Goal: Task Accomplishment & Management: Manage account settings

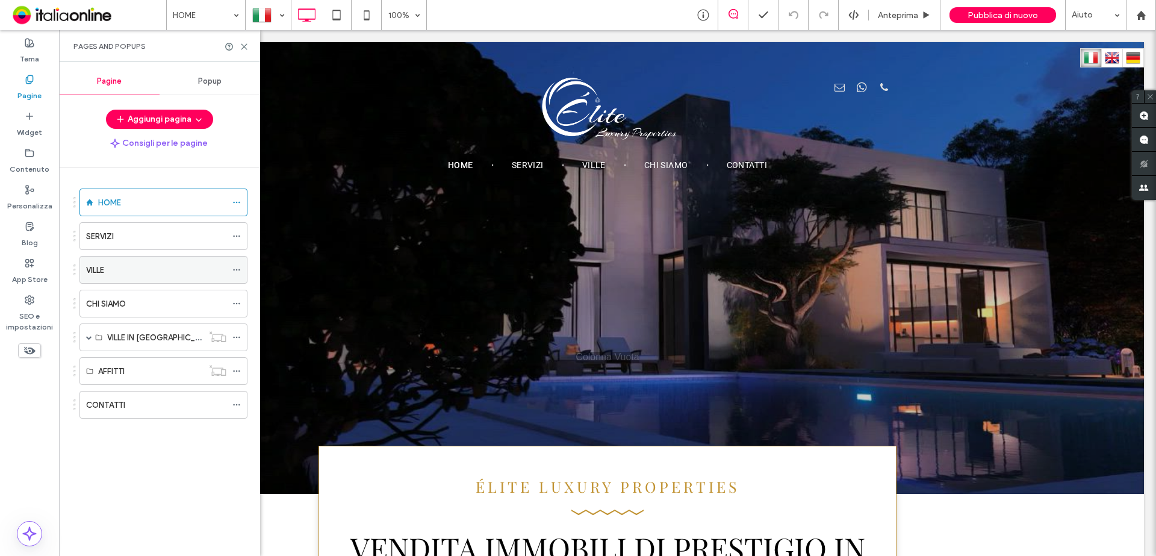
click at [238, 271] on icon at bounding box center [236, 270] width 8 height 8
click at [209, 502] on div "HOME SERVIZI VILLE CHI SIAMO VILLE IN [GEOGRAPHIC_DATA] ESEMPIO VILLA AFFITTI C…" at bounding box center [166, 359] width 187 height 382
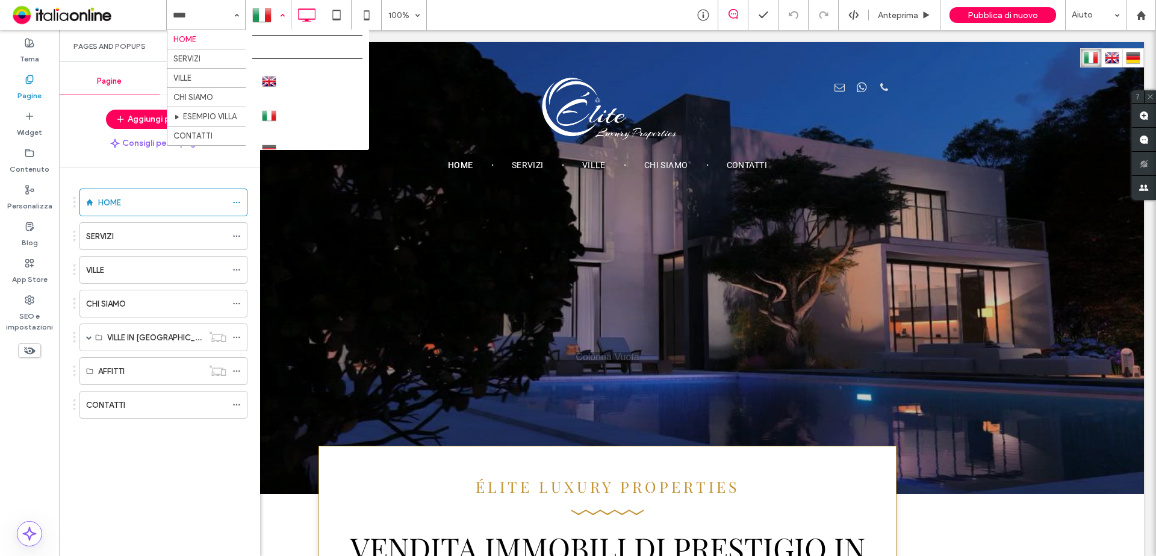
click at [281, 17] on div at bounding box center [268, 15] width 44 height 29
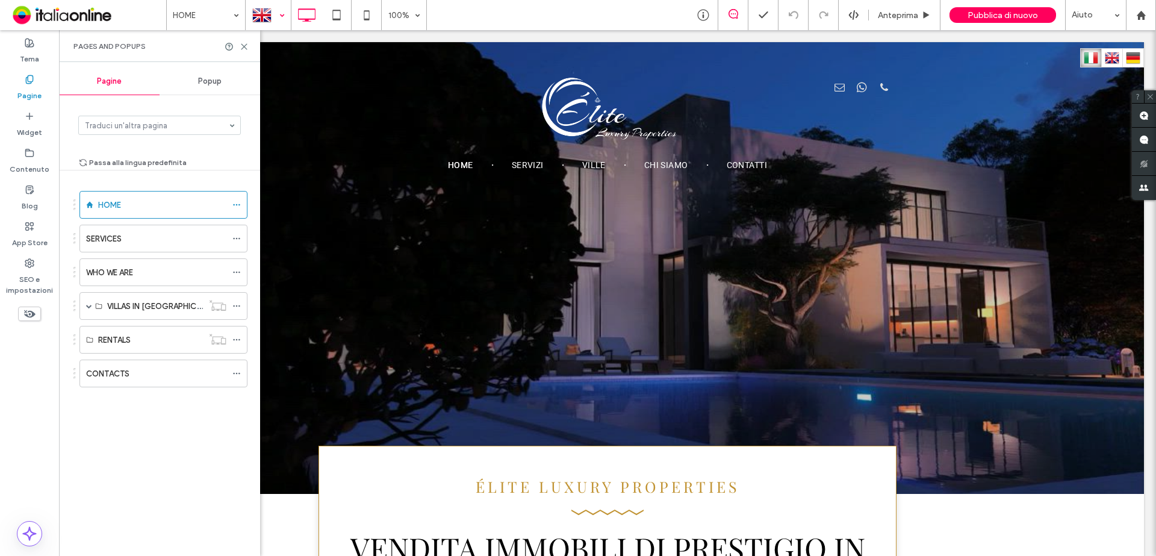
click at [237, 158] on div "Passa alla lingua predefinita" at bounding box center [159, 178] width 163 height 46
drag, startPoint x: 247, startPoint y: 48, endPoint x: 258, endPoint y: 27, distance: 23.7
click at [245, 48] on icon at bounding box center [244, 46] width 9 height 9
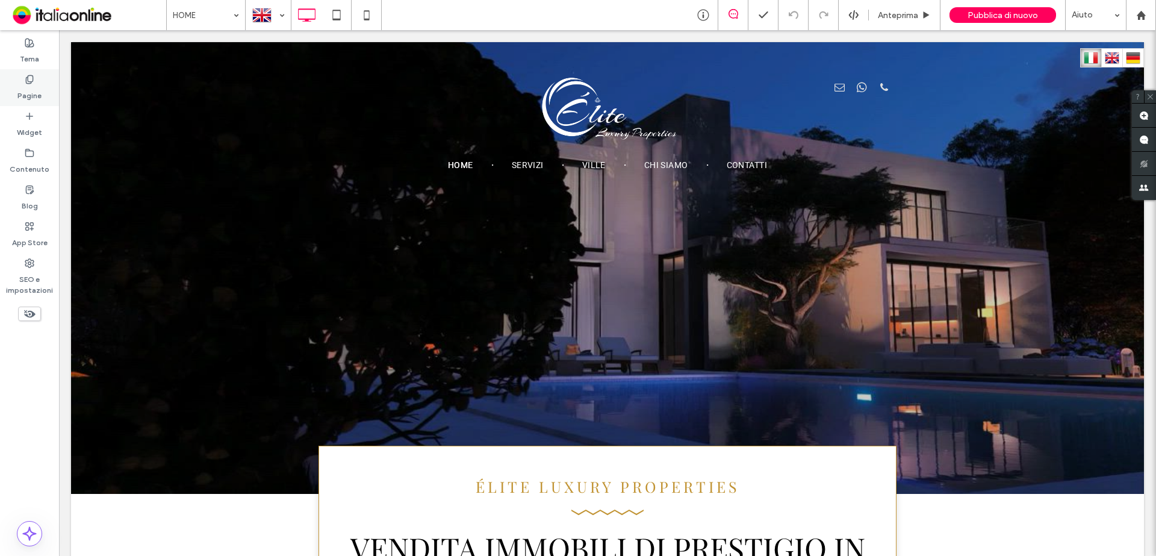
click at [34, 81] on div "Pagine" at bounding box center [29, 87] width 59 height 37
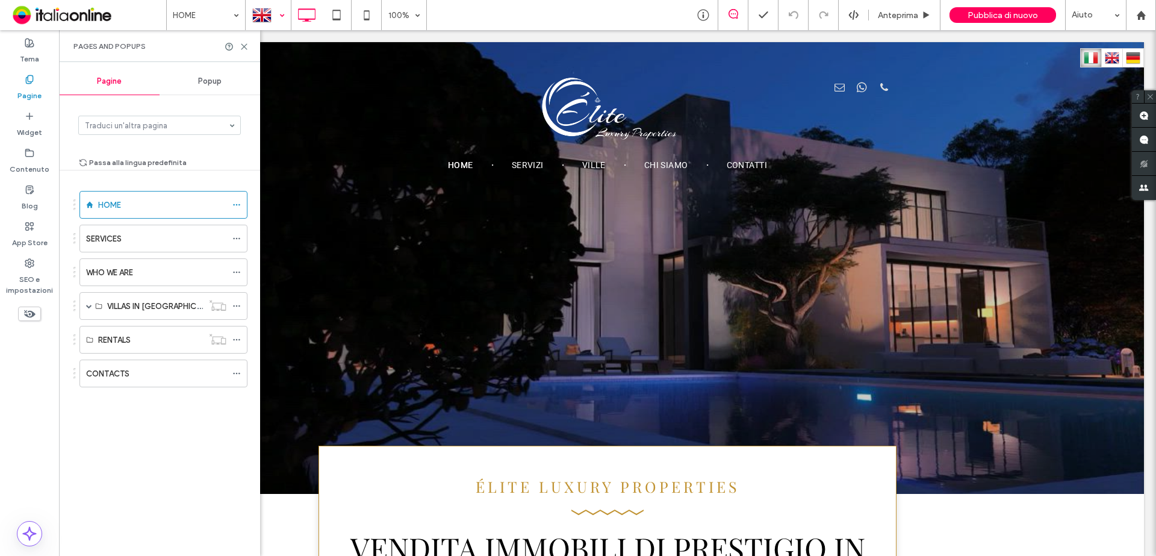
click at [267, 19] on div at bounding box center [268, 15] width 44 height 29
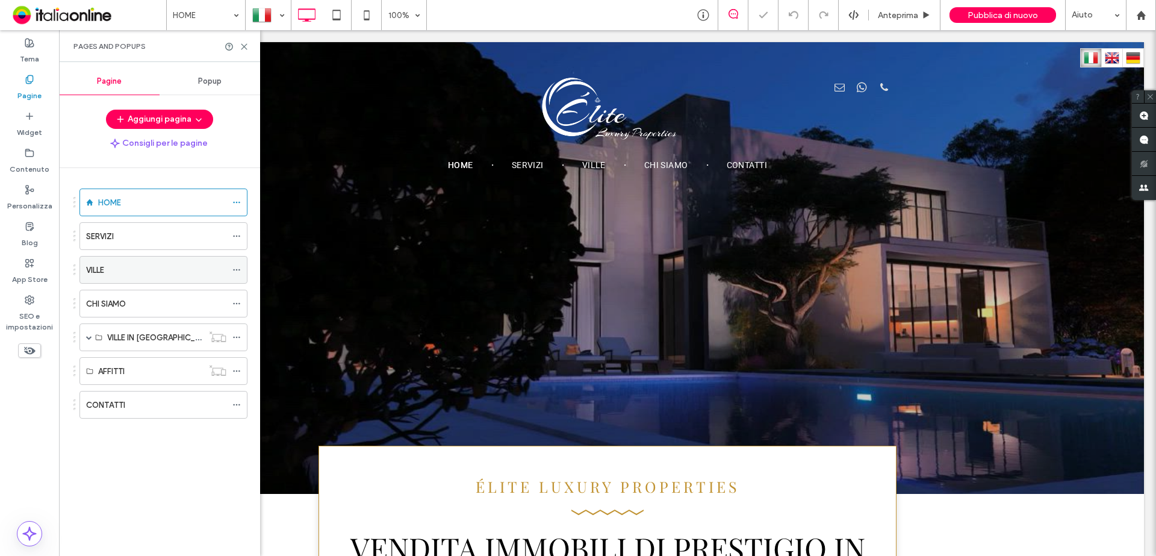
click at [237, 267] on icon at bounding box center [236, 270] width 8 height 8
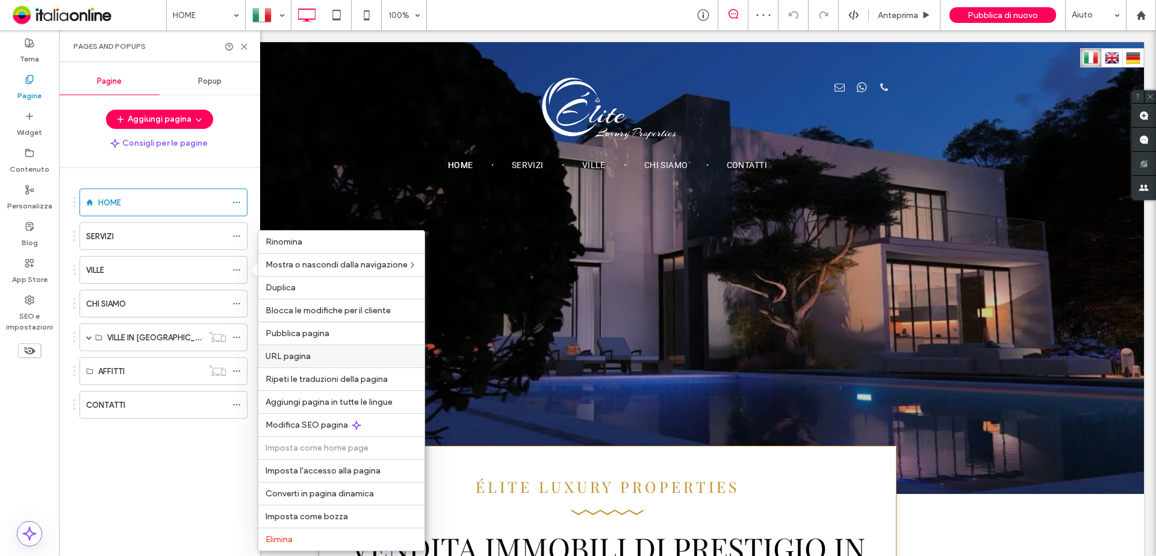
click at [325, 358] on label "URL pagina" at bounding box center [342, 356] width 152 height 10
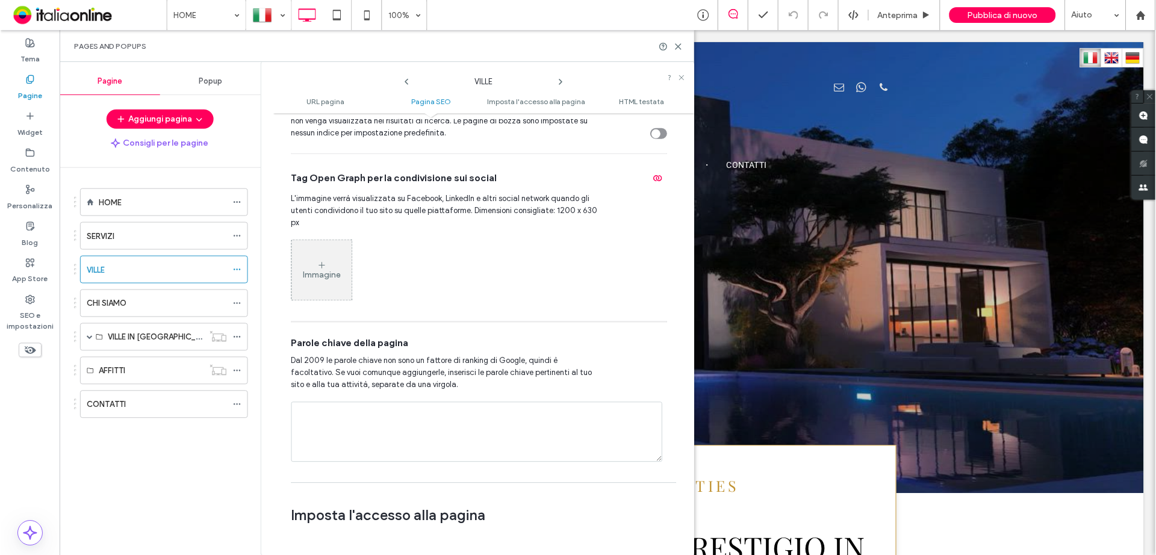
scroll to position [501, 0]
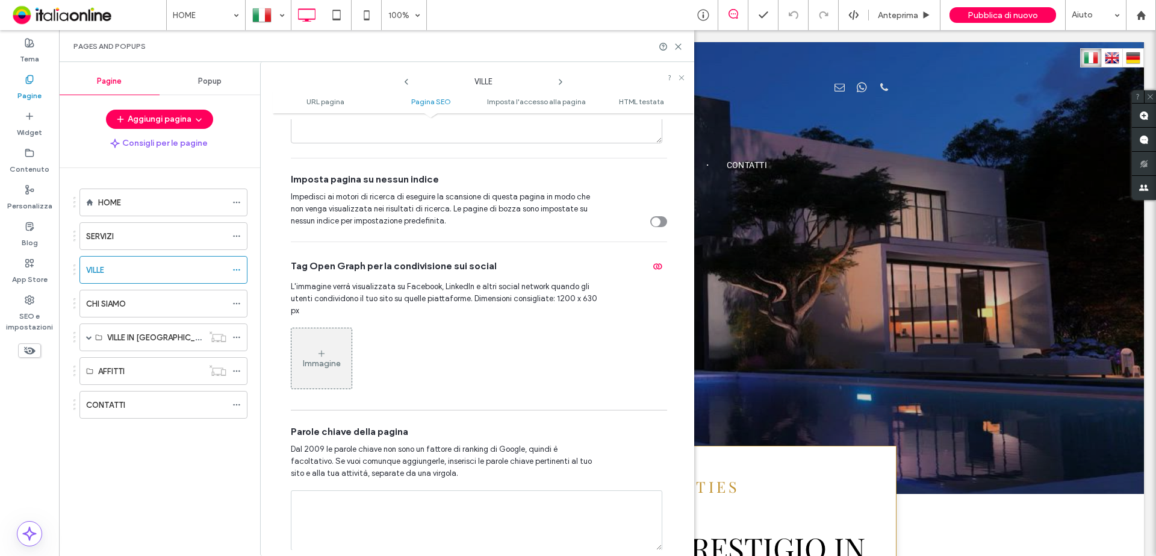
click at [672, 49] on div at bounding box center [671, 46] width 24 height 9
click at [676, 49] on use at bounding box center [678, 46] width 5 height 5
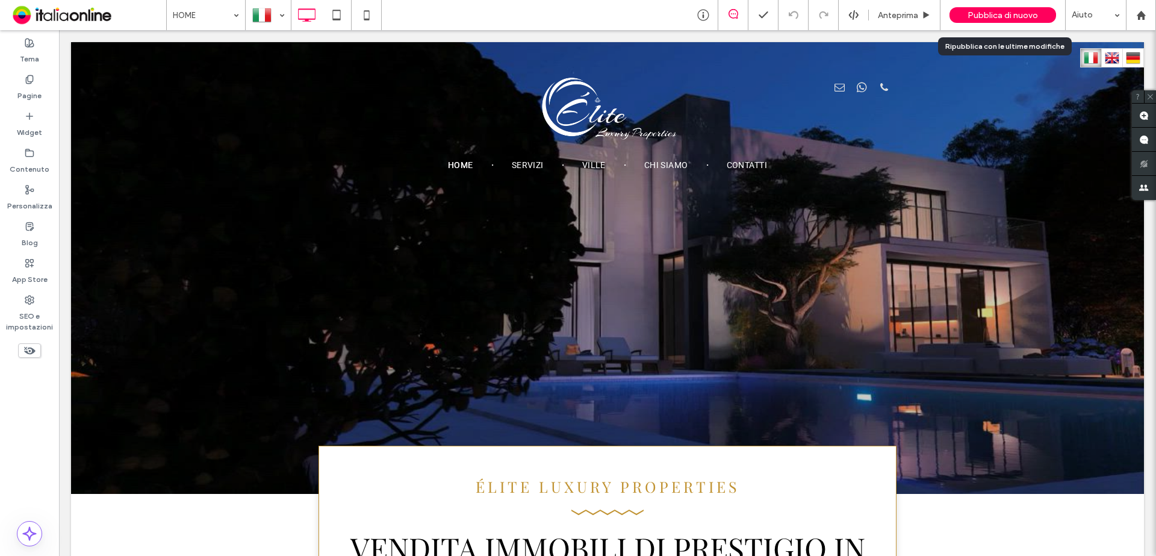
click at [971, 21] on div "Pubblica di nuovo" at bounding box center [1002, 15] width 107 height 16
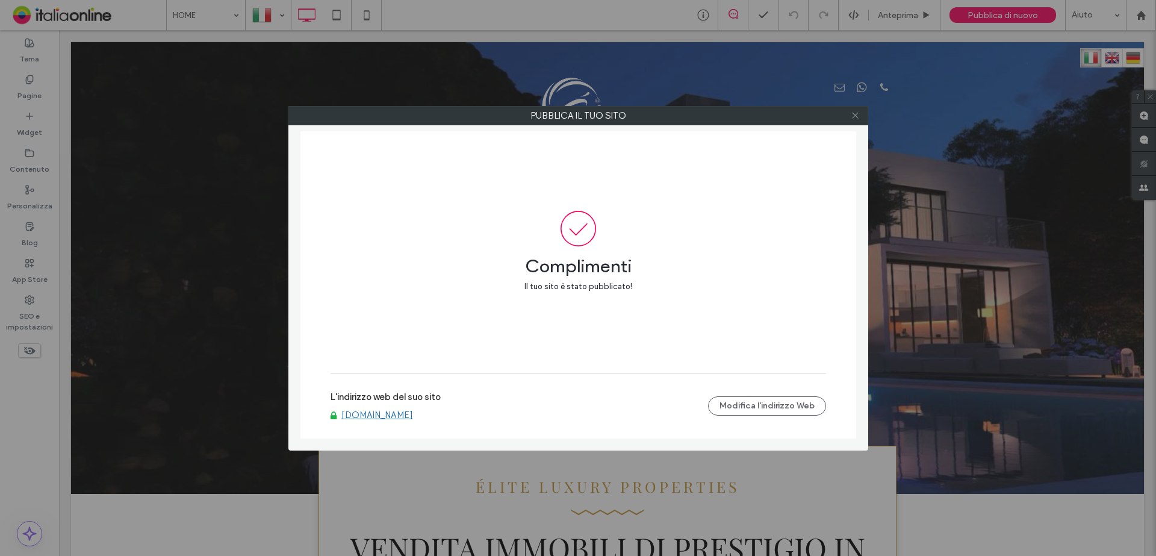
click at [854, 118] on icon at bounding box center [855, 115] width 9 height 9
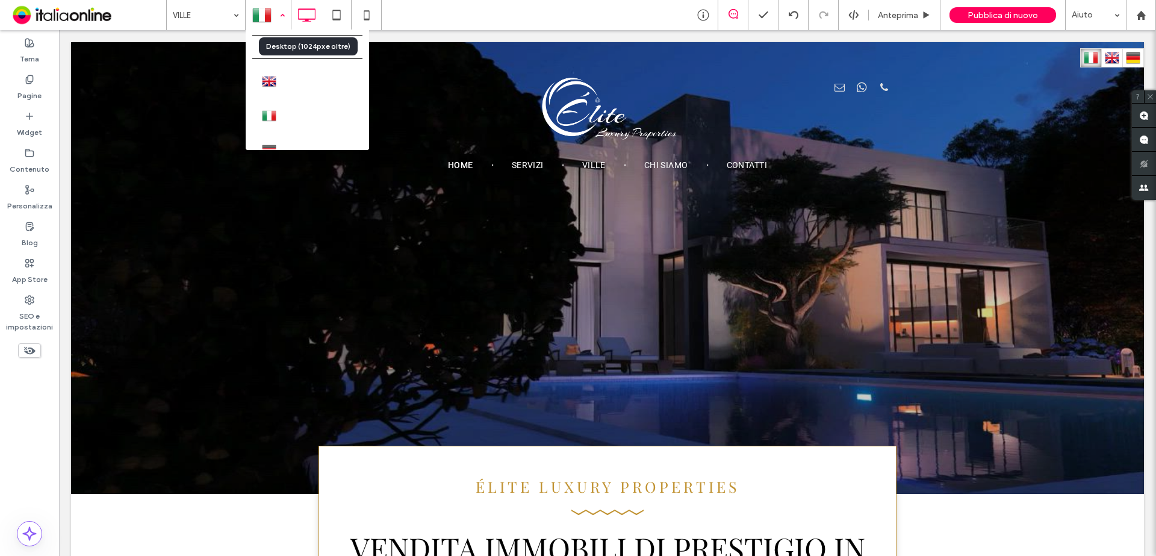
click at [289, 17] on div at bounding box center [268, 15] width 44 height 29
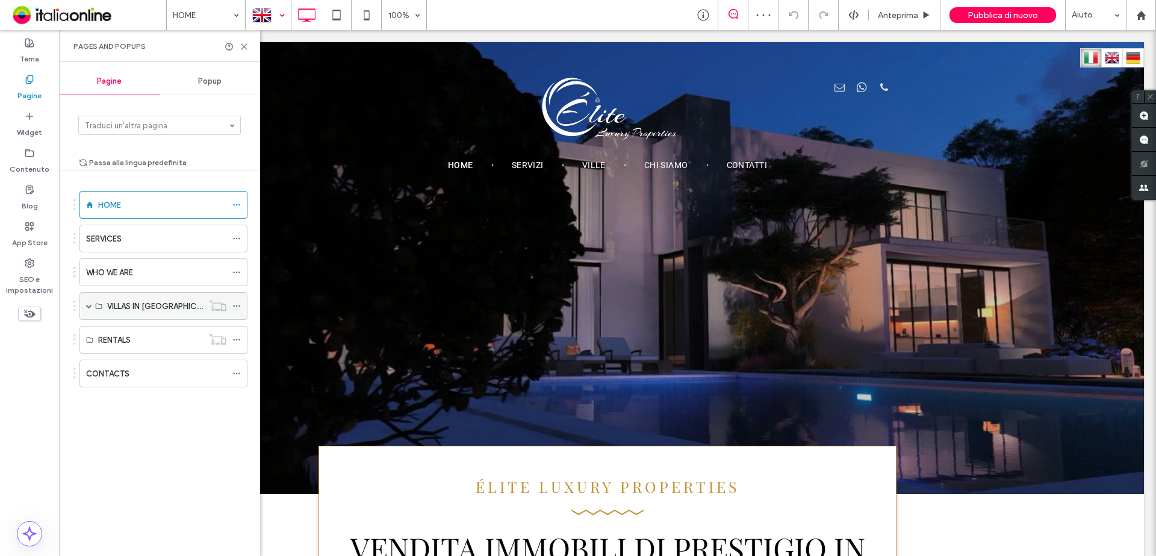
click at [88, 308] on span at bounding box center [89, 306] width 6 height 6
click at [241, 49] on icon at bounding box center [244, 46] width 9 height 9
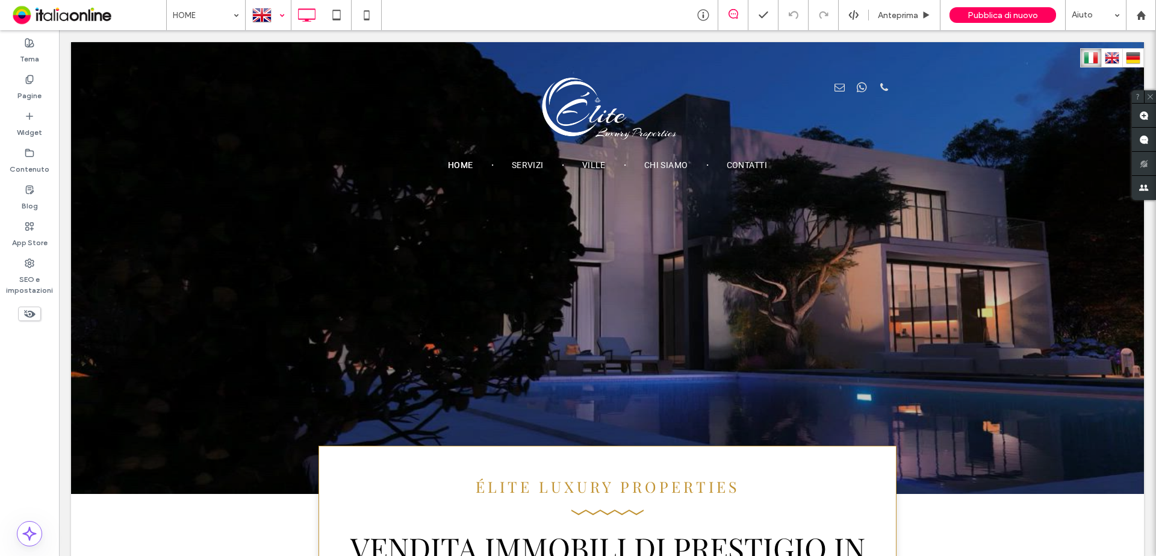
click at [274, 19] on div at bounding box center [268, 15] width 44 height 29
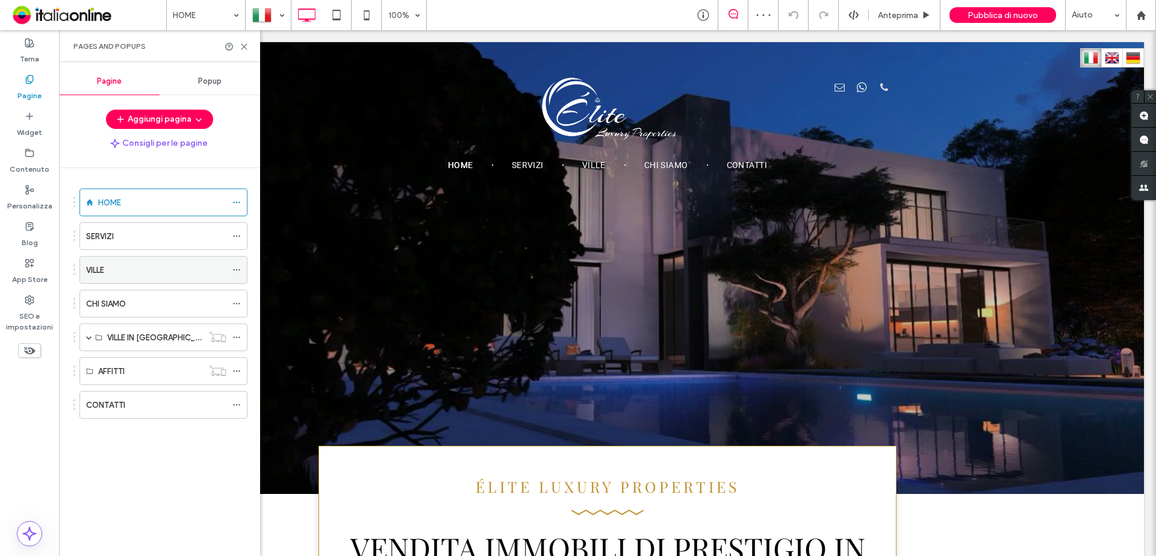
click at [234, 269] on icon at bounding box center [236, 270] width 8 height 8
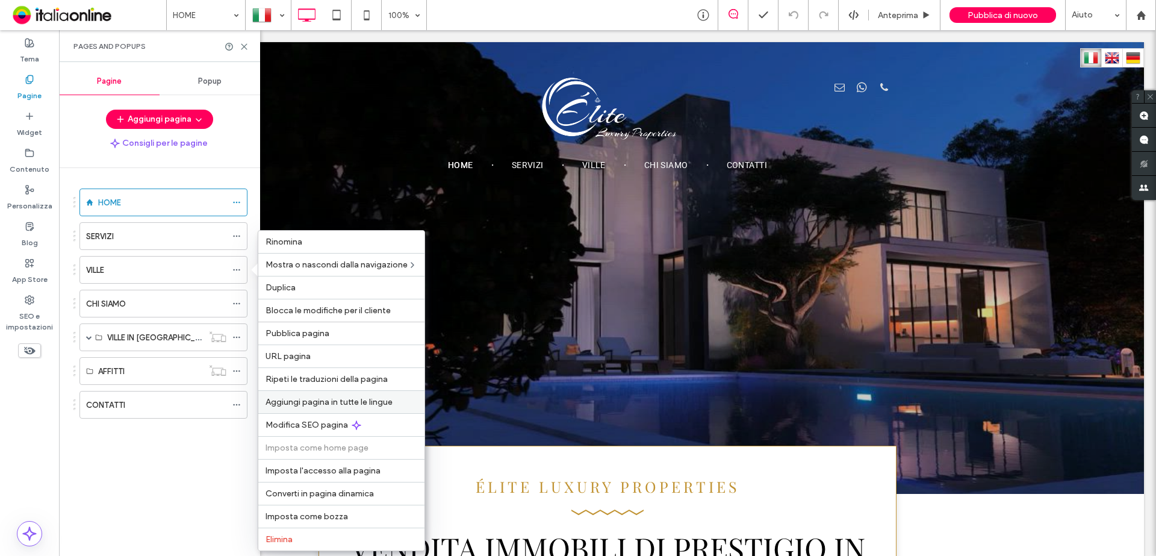
click at [328, 400] on span "Aggiungi pagina in tutte le lingue" at bounding box center [329, 402] width 127 height 10
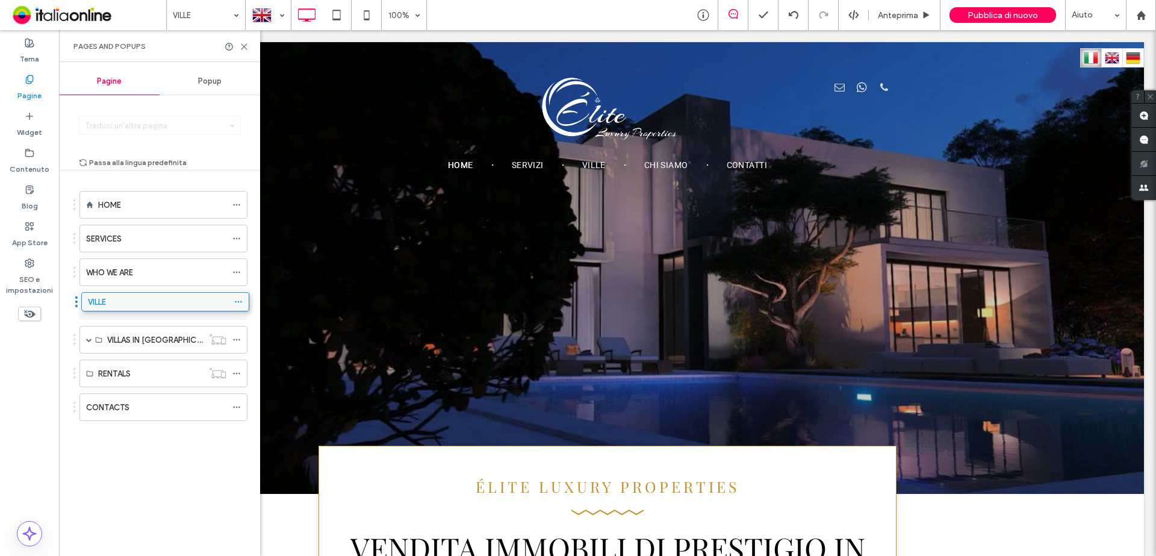
drag, startPoint x: 155, startPoint y: 408, endPoint x: 157, endPoint y: 307, distance: 100.6
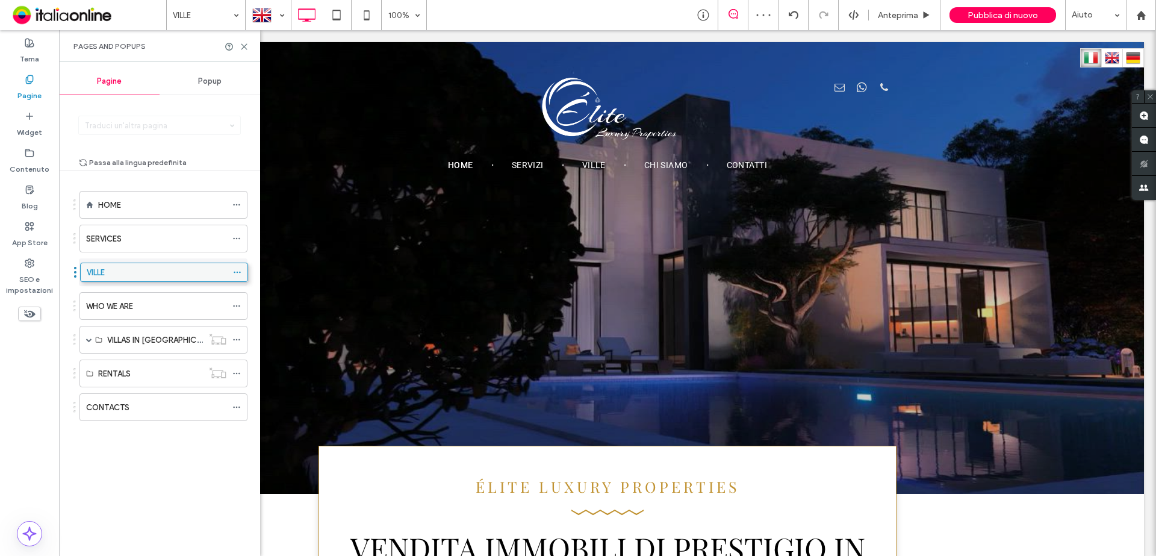
drag, startPoint x: 164, startPoint y: 240, endPoint x: 166, endPoint y: 273, distance: 32.6
click at [243, 48] on use at bounding box center [243, 46] width 5 height 5
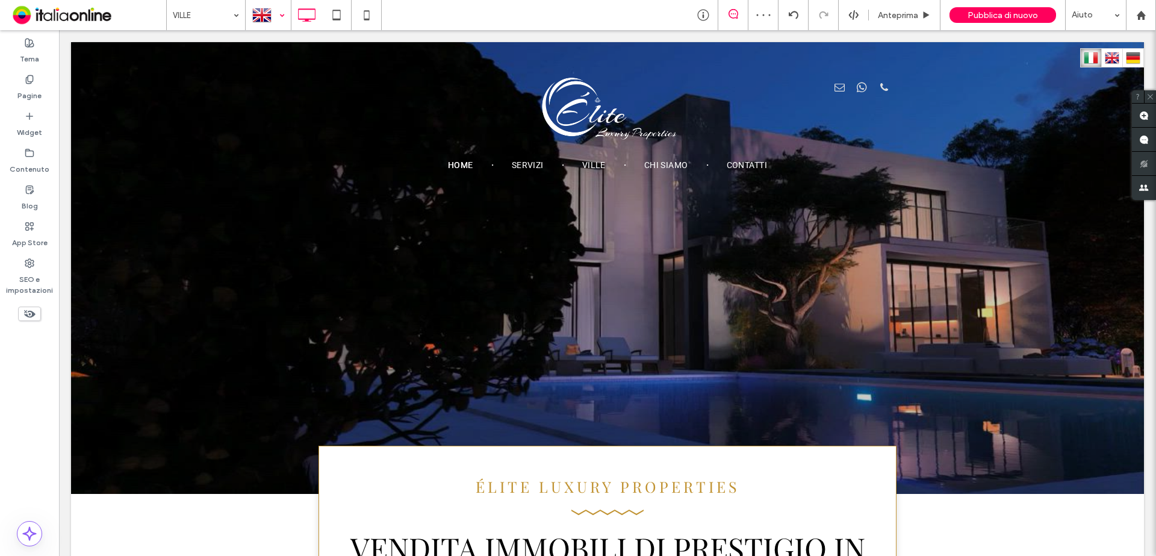
click at [277, 16] on div at bounding box center [268, 15] width 44 height 29
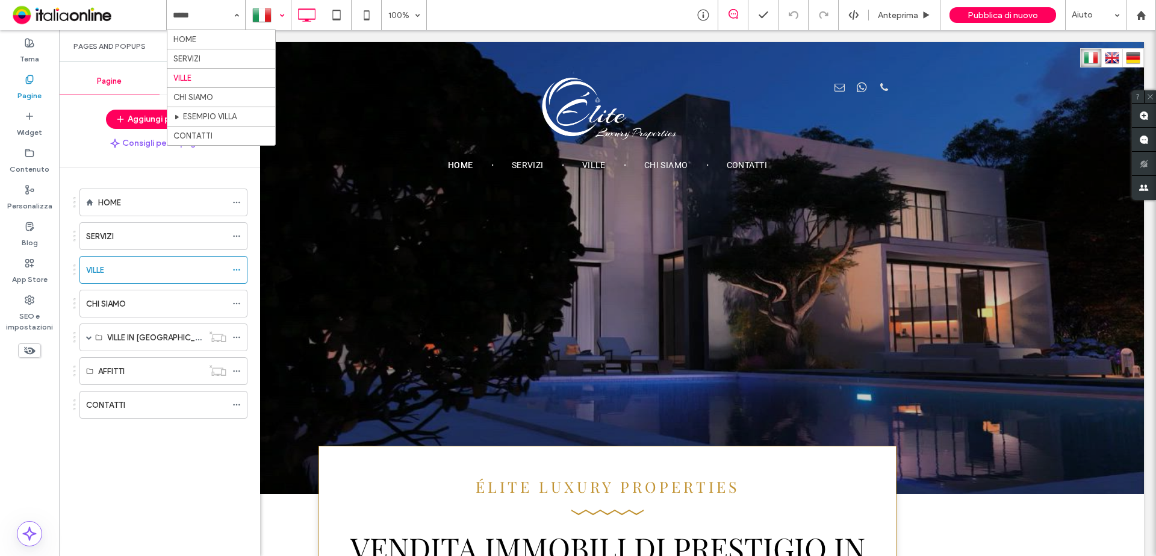
click at [272, 14] on div at bounding box center [268, 15] width 44 height 29
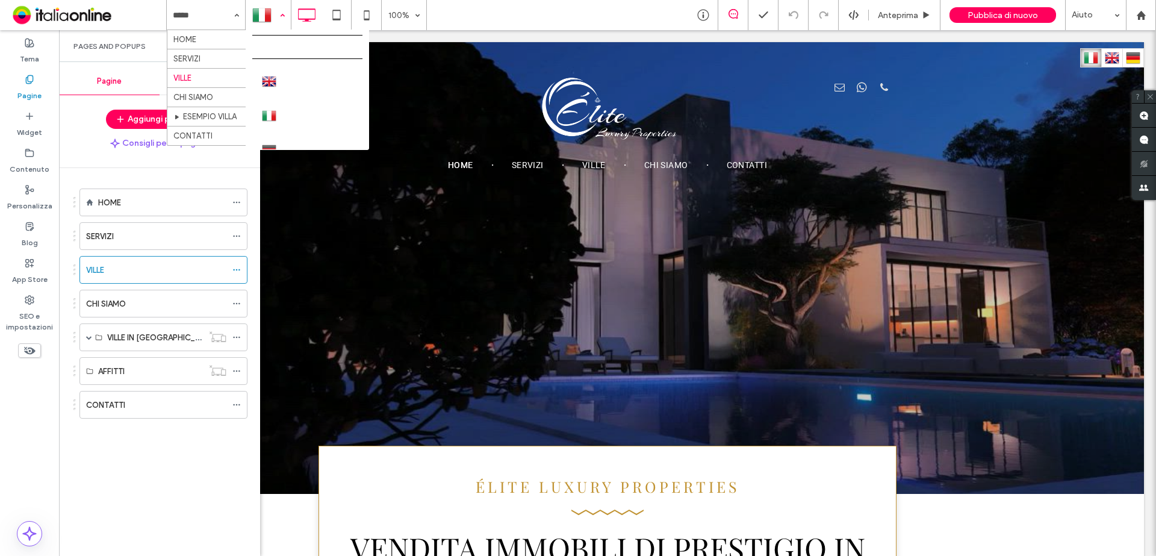
drag, startPoint x: 269, startPoint y: 79, endPoint x: 558, endPoint y: 139, distance: 295.2
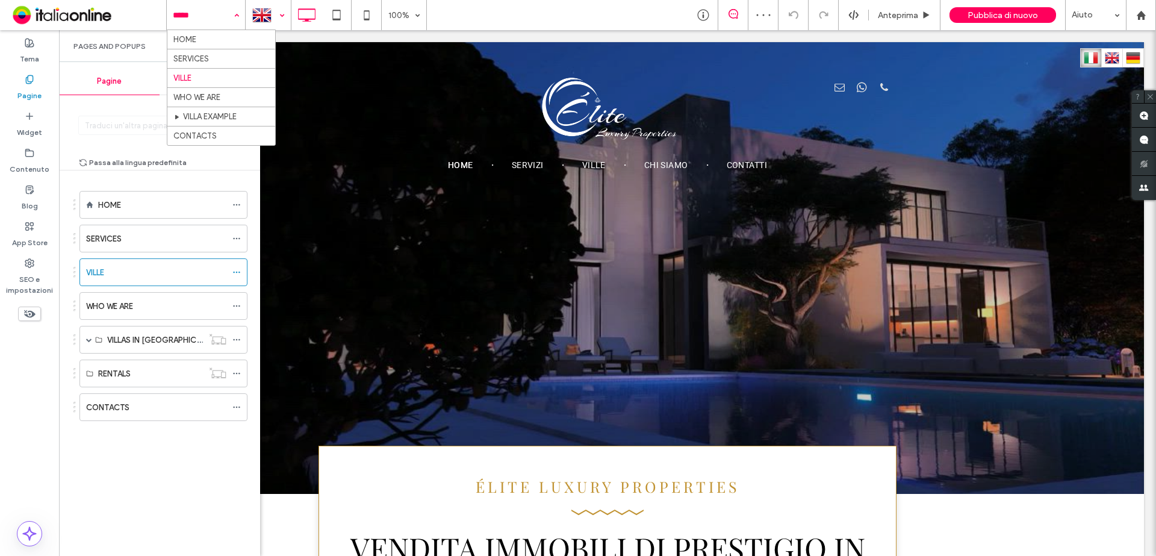
click at [31, 80] on icon at bounding box center [30, 80] width 10 height 10
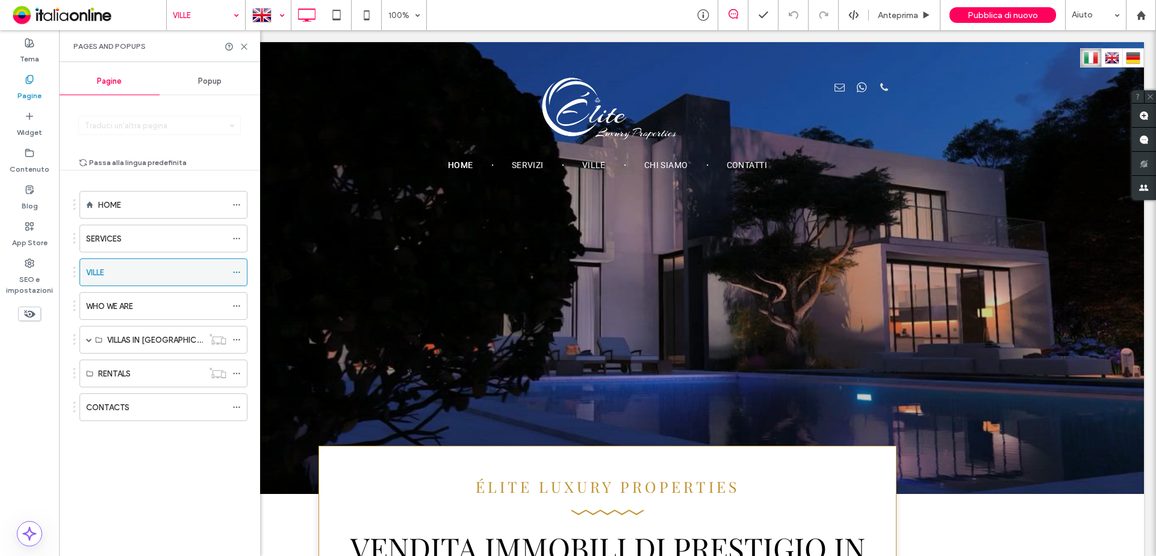
click at [236, 271] on icon at bounding box center [236, 272] width 8 height 8
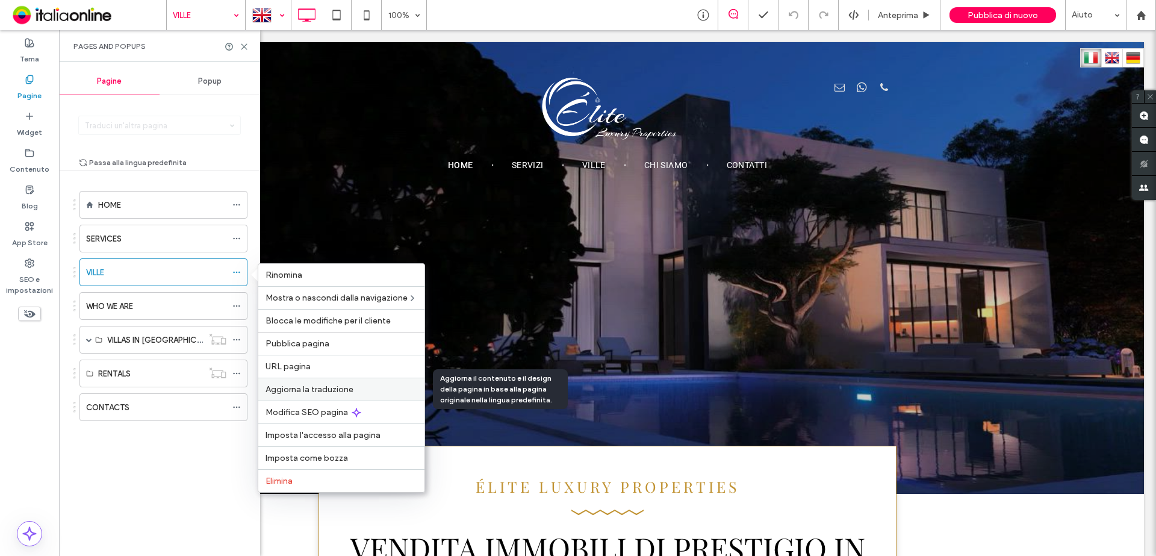
click at [297, 388] on span "Aggiorna la traduzione" at bounding box center [310, 389] width 88 height 10
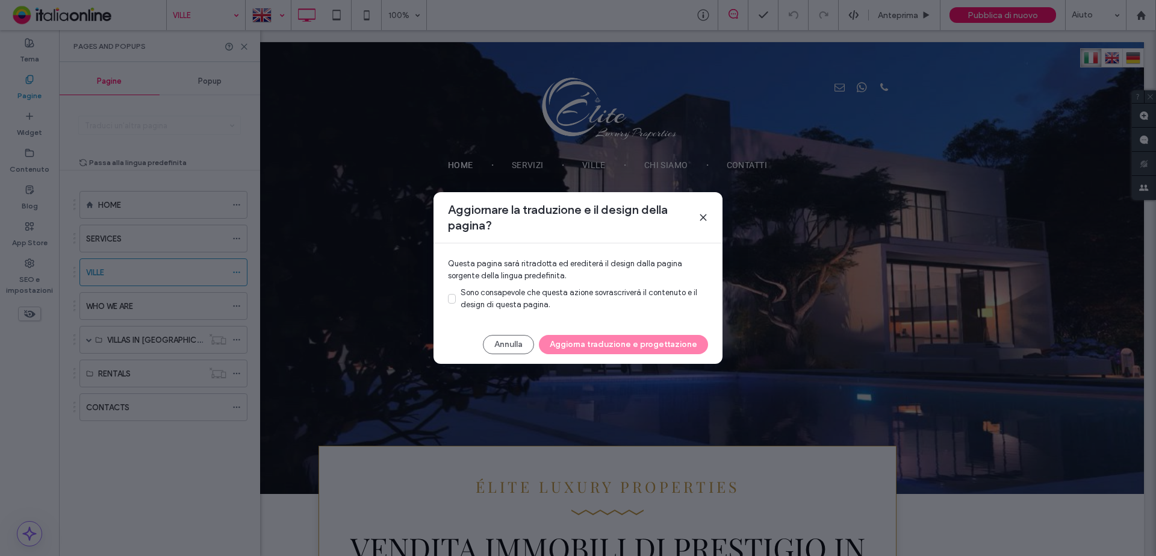
click at [531, 301] on span "Sono consapevole che questa azione sovrascriverà il contenuto e il design di qu…" at bounding box center [579, 298] width 237 height 21
click at [579, 340] on button "Aggiorna traduzione e progettazione" at bounding box center [623, 344] width 169 height 19
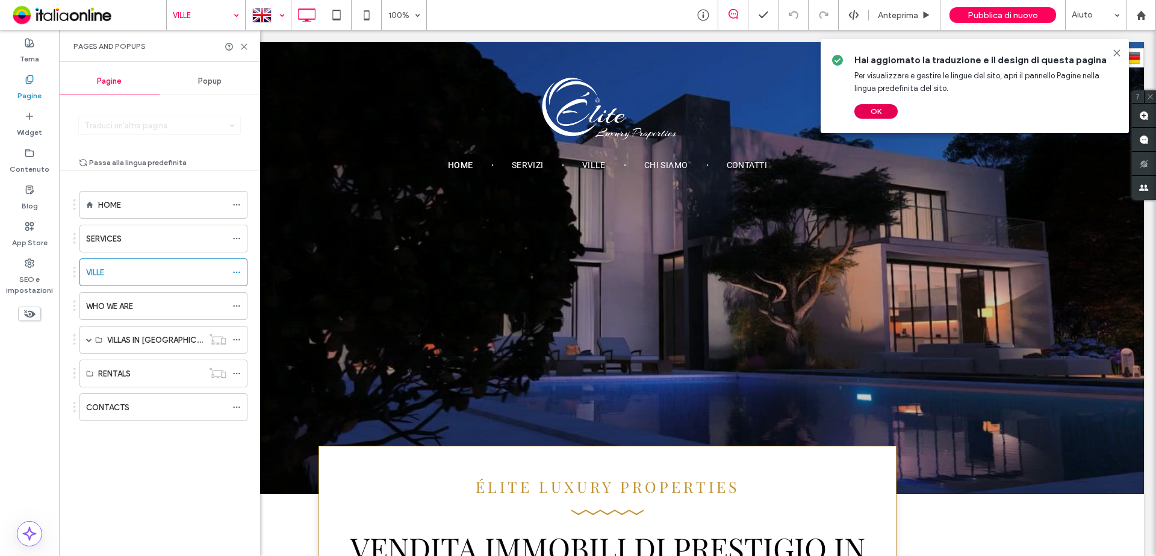
click at [882, 107] on button "OK" at bounding box center [875, 111] width 43 height 14
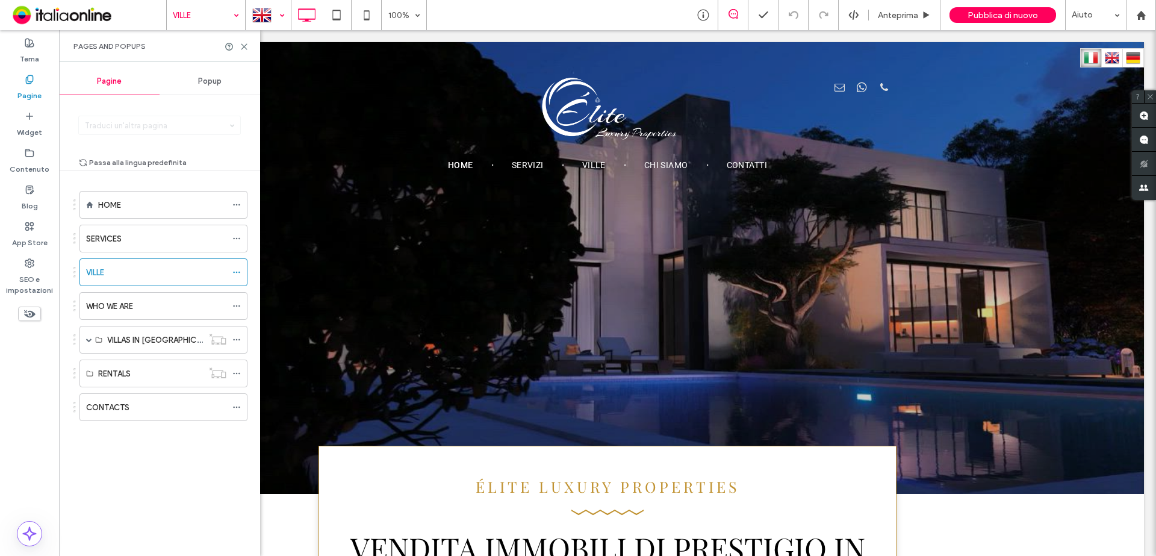
click at [262, 17] on div at bounding box center [268, 15] width 44 height 29
click at [263, 17] on div at bounding box center [268, 15] width 44 height 29
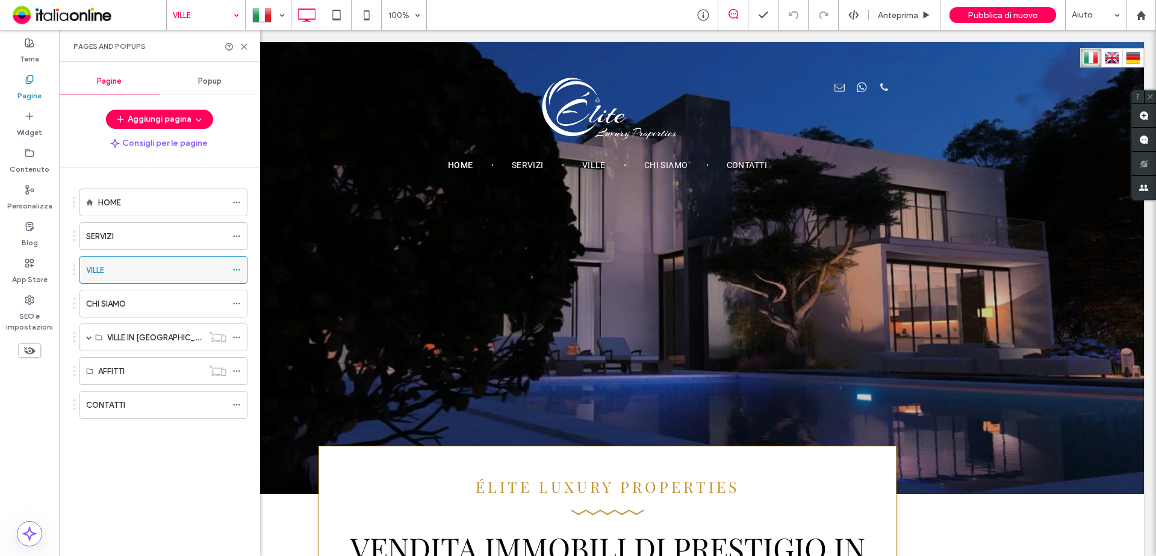
click at [237, 269] on icon at bounding box center [236, 270] width 8 height 8
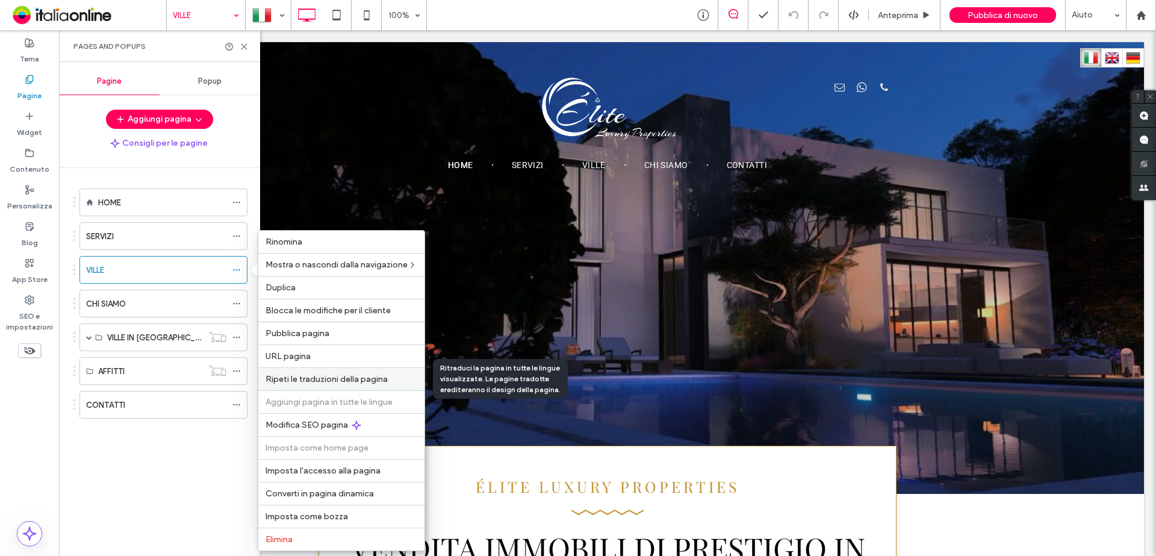
click at [327, 381] on span "Ripeti le traduzioni della pagina" at bounding box center [327, 379] width 122 height 10
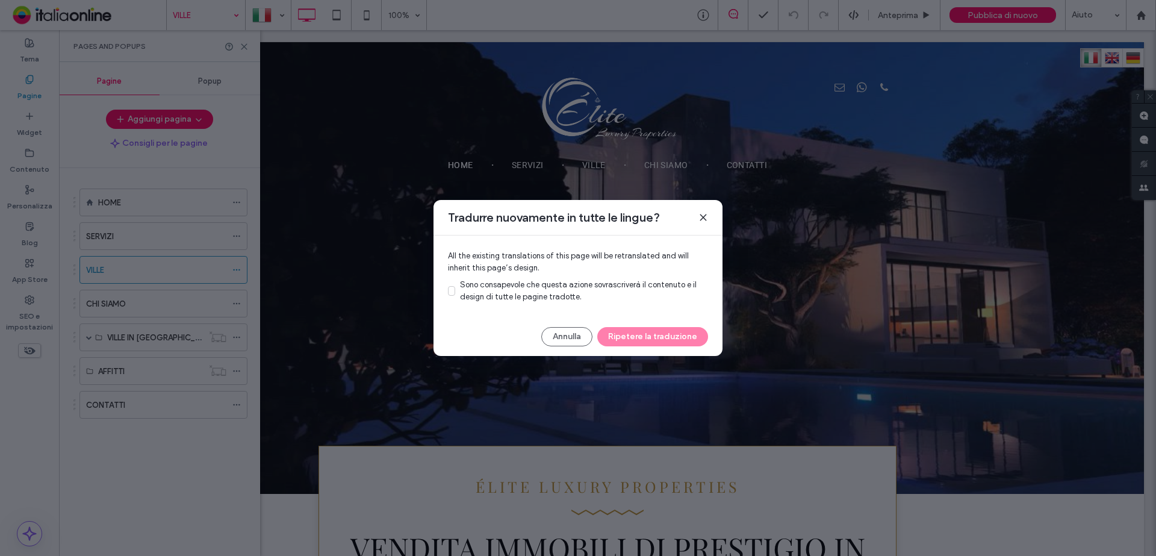
drag, startPoint x: 495, startPoint y: 289, endPoint x: 533, endPoint y: 319, distance: 48.0
click at [496, 289] on div "Sono consapevole che questa azione sovrascriverà il contenuto e il design di tu…" at bounding box center [584, 291] width 248 height 24
click at [462, 285] on span "Sono consapevole che questa azione sovrascriverà il contenuto e il design di tu…" at bounding box center [578, 290] width 237 height 21
click at [650, 328] on button "Ripetere la traduzione" at bounding box center [652, 336] width 111 height 19
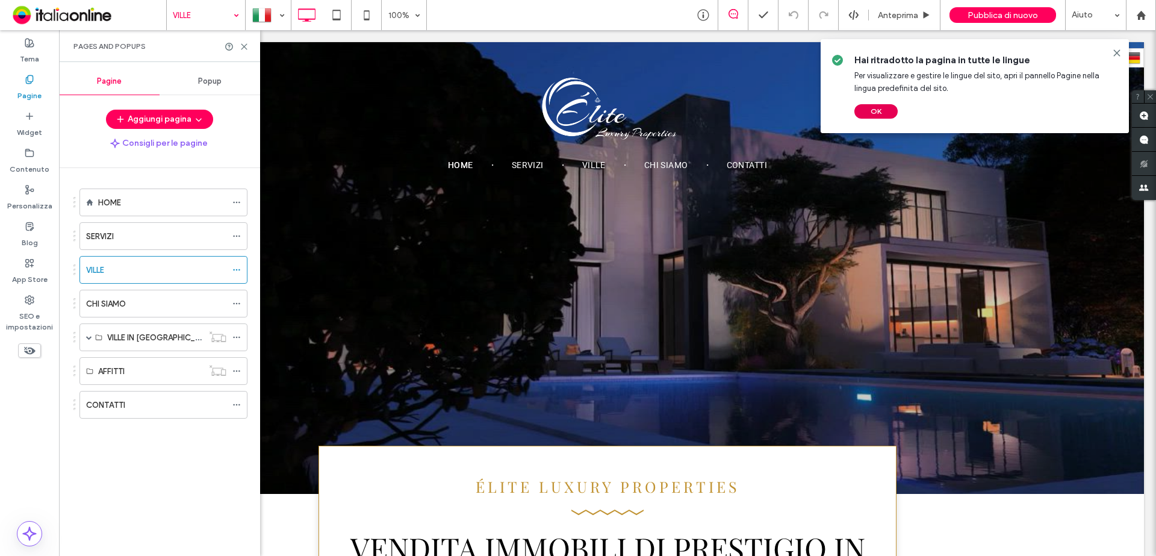
click at [886, 116] on button "OK" at bounding box center [875, 111] width 43 height 14
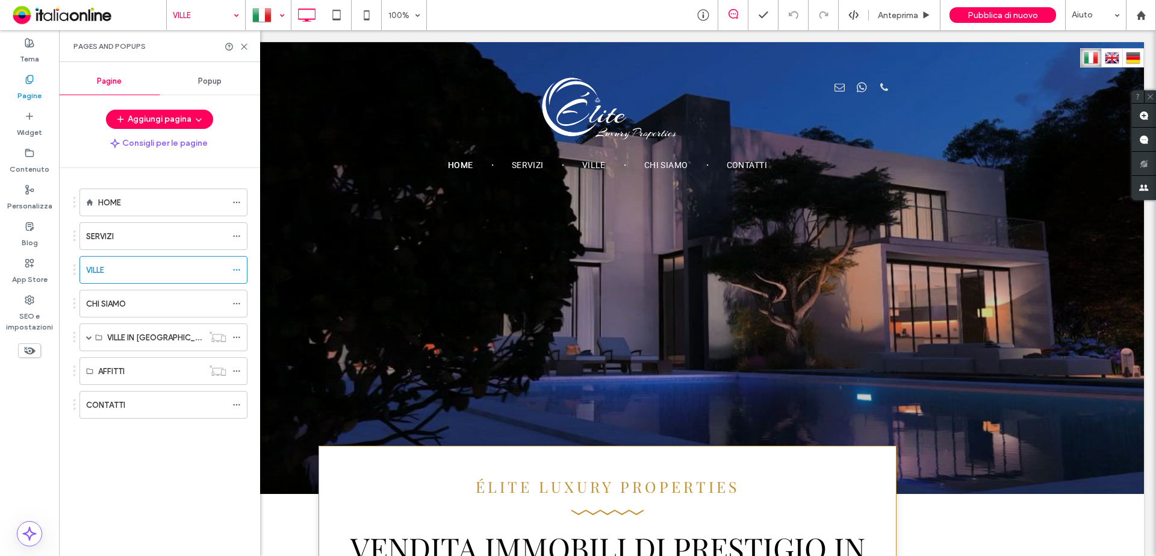
click at [273, 18] on div at bounding box center [268, 15] width 44 height 29
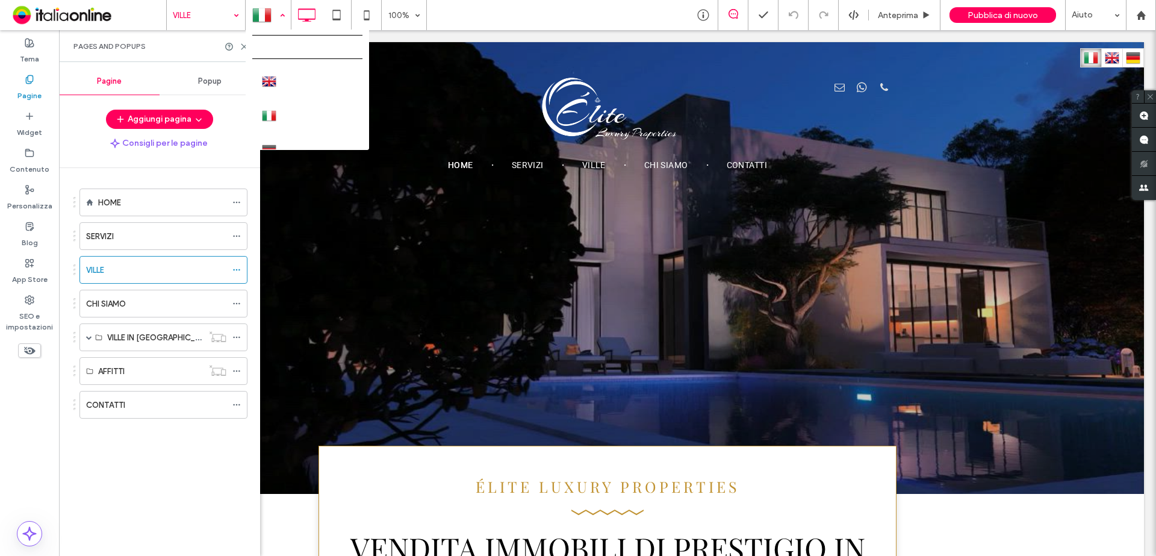
drag, startPoint x: 270, startPoint y: 79, endPoint x: 48, endPoint y: 82, distance: 222.2
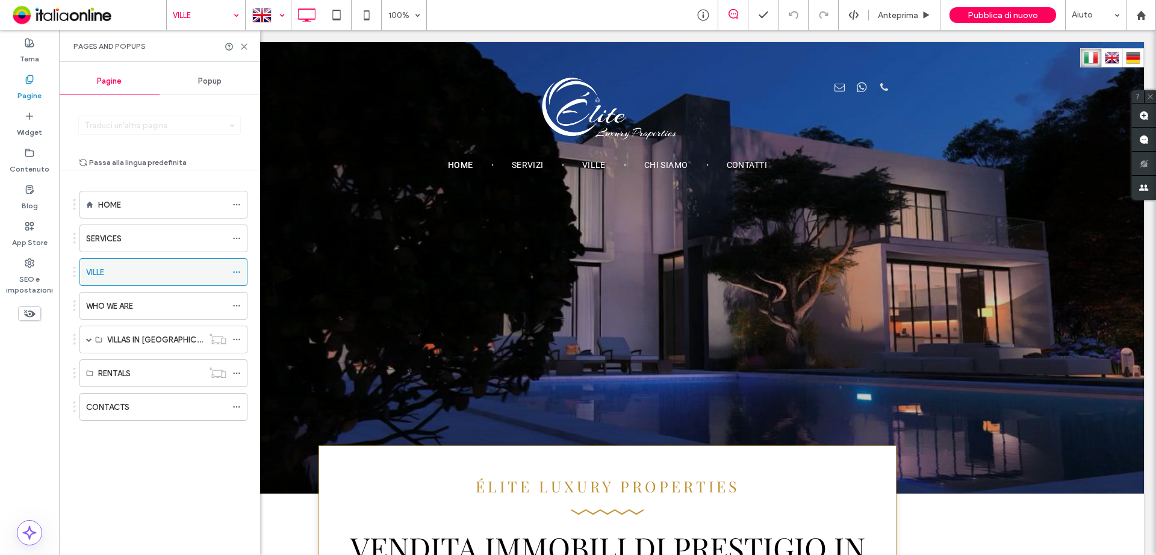
click at [238, 273] on icon at bounding box center [236, 272] width 8 height 8
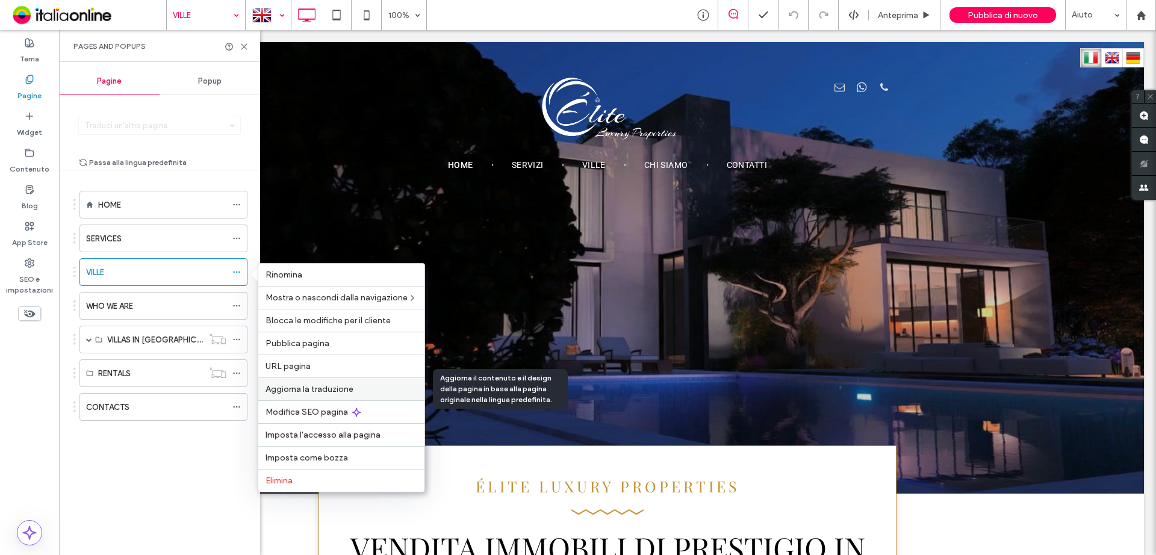
click at [328, 390] on span "Aggiorna la traduzione" at bounding box center [310, 389] width 88 height 10
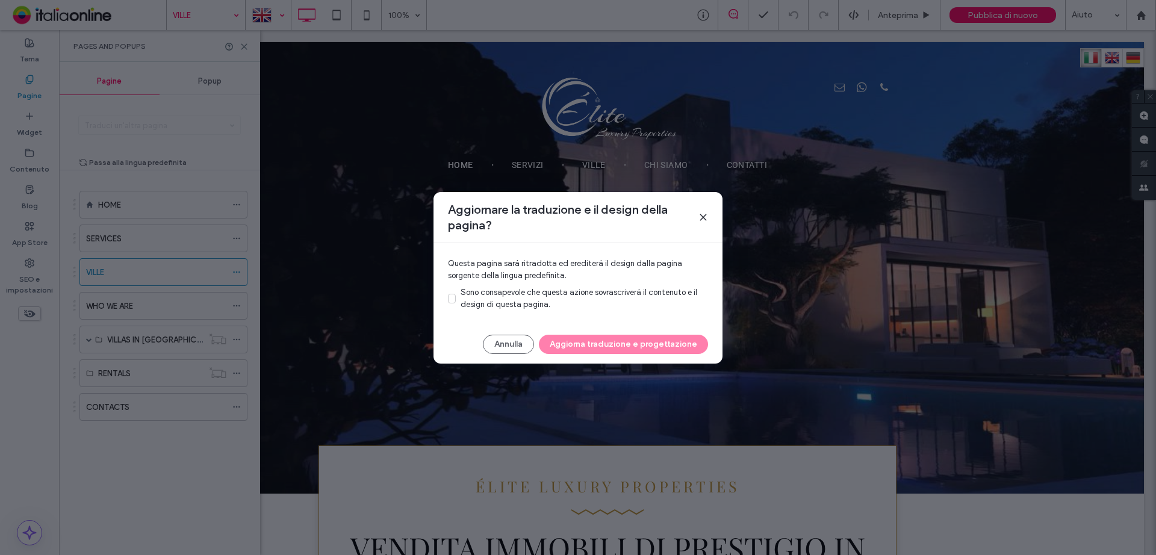
drag, startPoint x: 518, startPoint y: 306, endPoint x: 536, endPoint y: 323, distance: 24.3
click at [518, 306] on span "Sono consapevole che questa azione sovrascriverà il contenuto e il design di qu…" at bounding box center [579, 298] width 237 height 21
click at [594, 347] on button "Aggiorna traduzione e progettazione" at bounding box center [623, 344] width 169 height 19
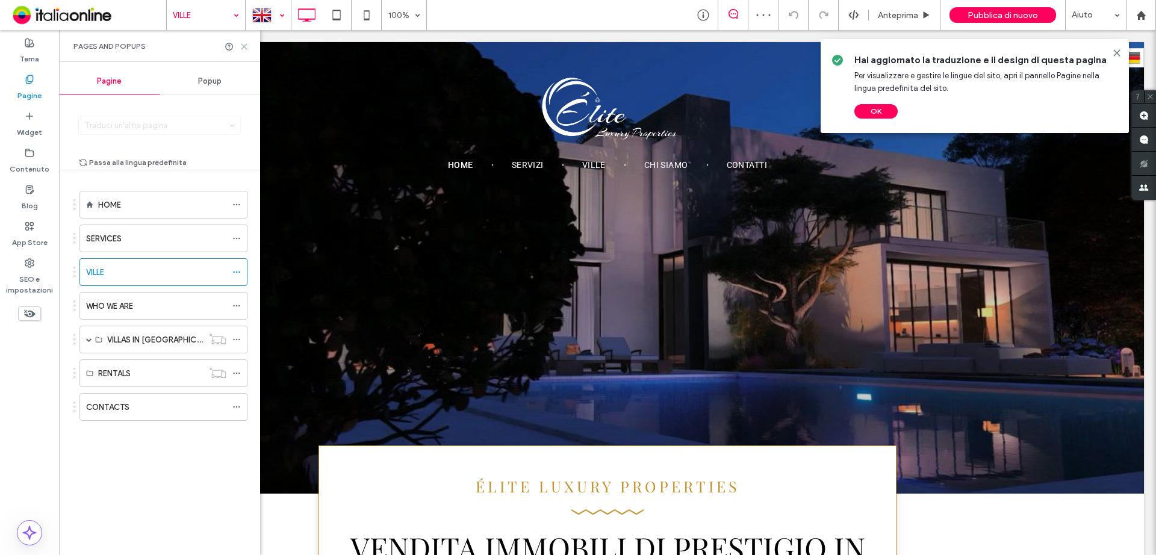
click at [246, 45] on use at bounding box center [243, 46] width 5 height 5
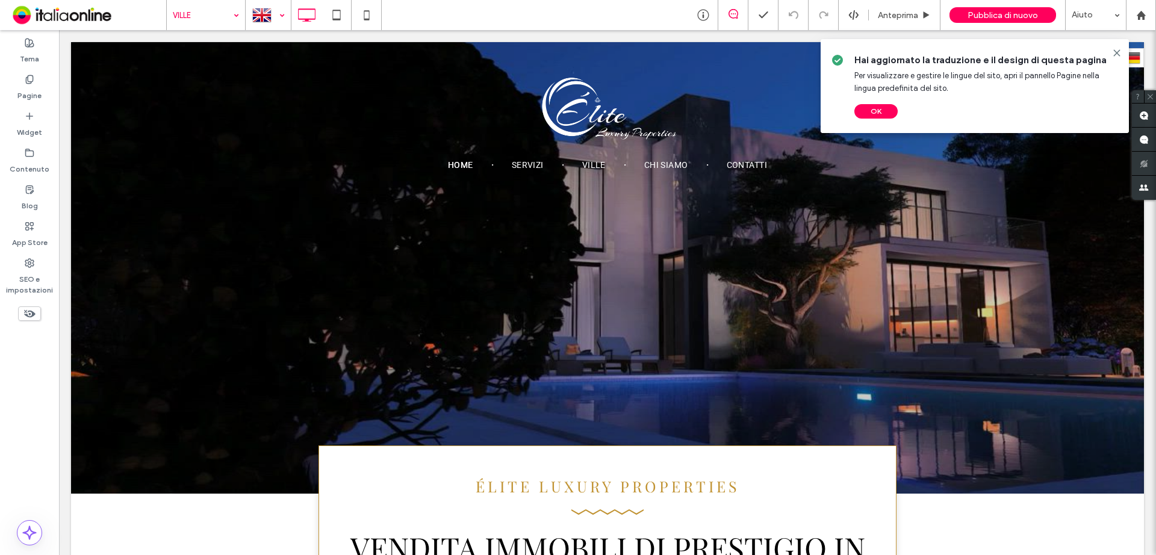
click at [264, 21] on div at bounding box center [268, 15] width 44 height 29
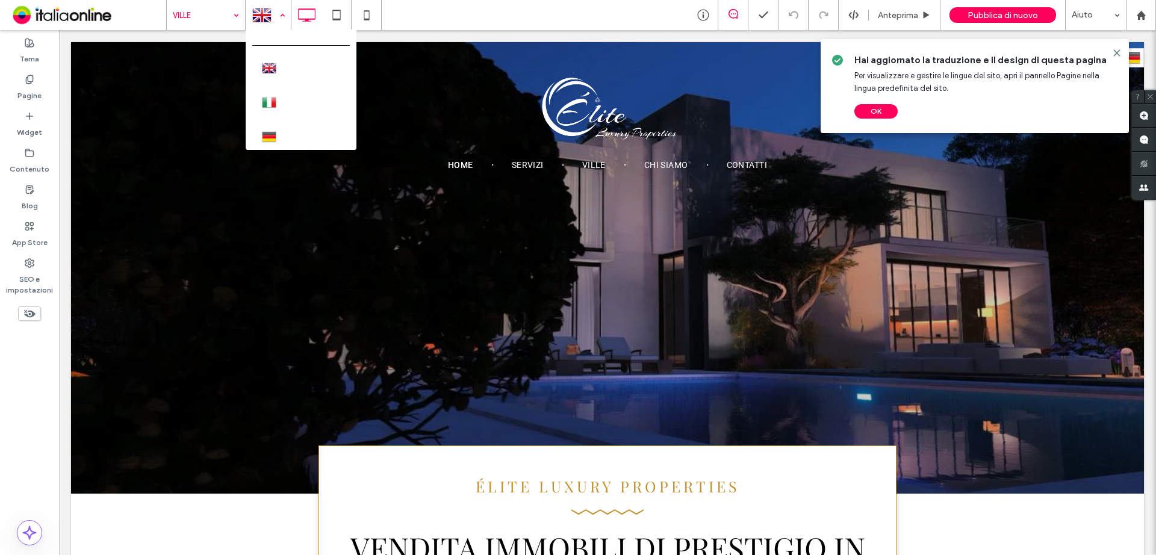
scroll to position [17, 0]
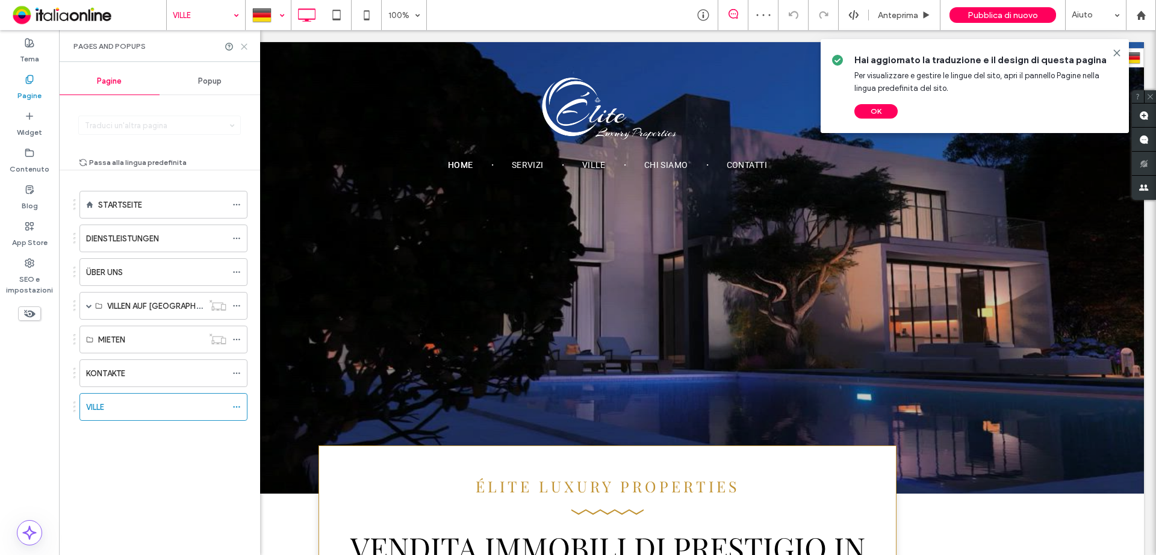
click at [244, 49] on icon at bounding box center [244, 46] width 9 height 9
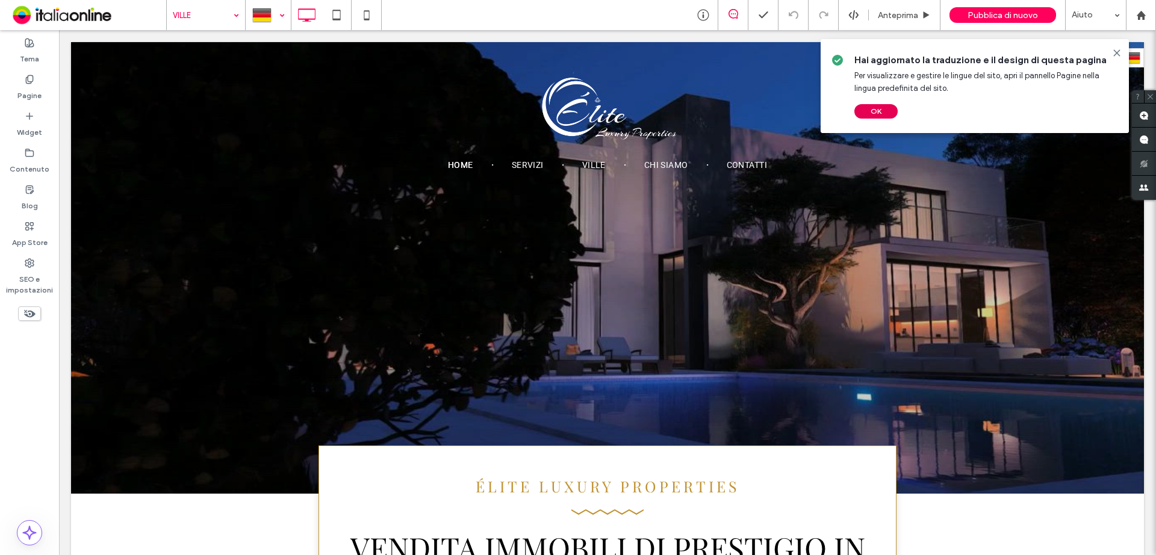
click at [879, 112] on button "OK" at bounding box center [875, 111] width 43 height 14
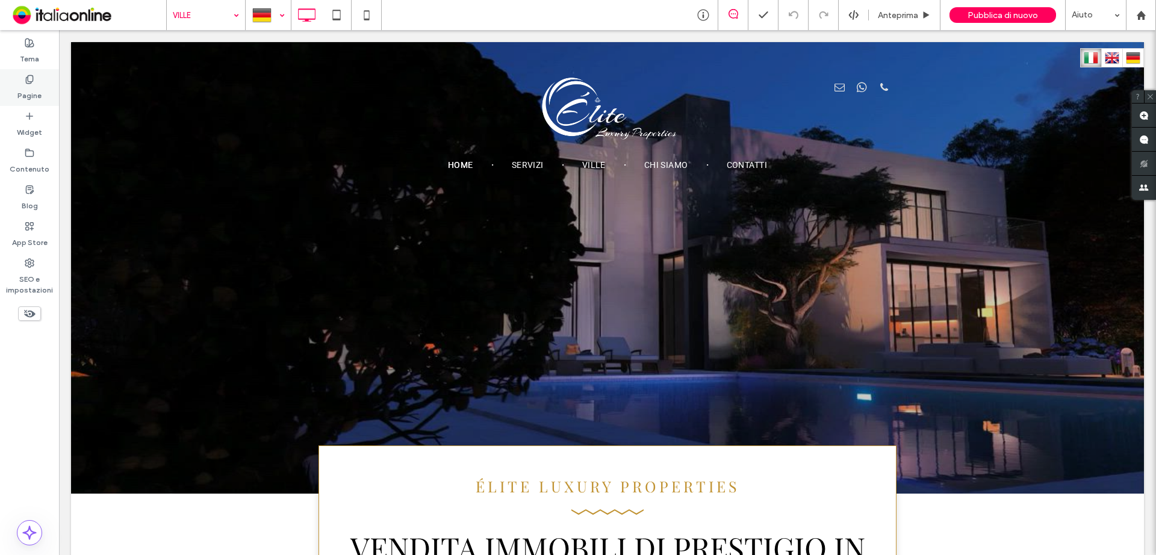
click at [34, 90] on label "Pagine" at bounding box center [29, 92] width 24 height 17
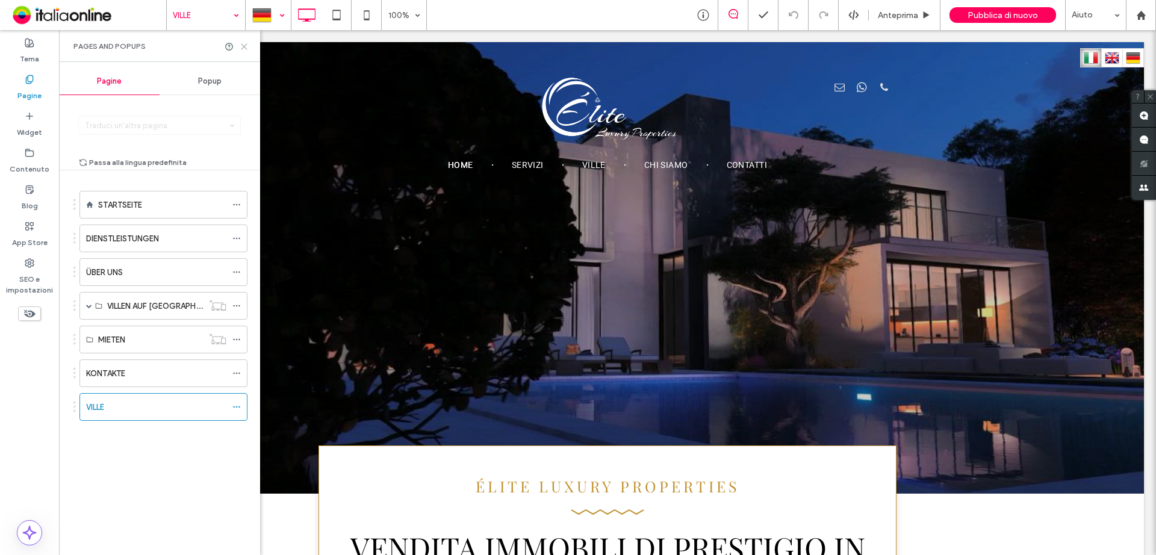
click at [243, 48] on use at bounding box center [243, 46] width 5 height 5
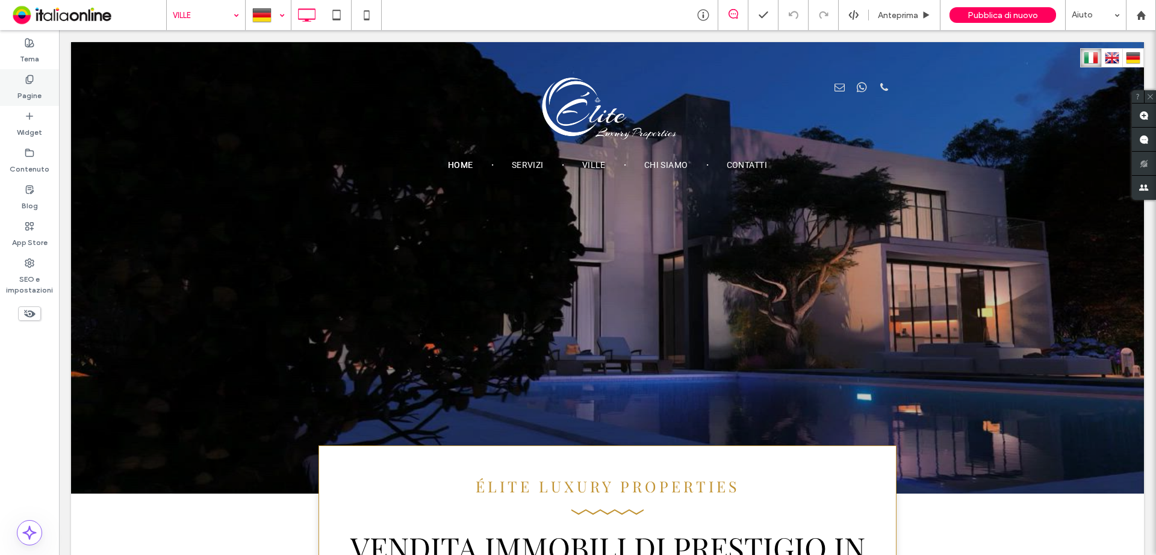
click at [31, 86] on label "Pagine" at bounding box center [29, 92] width 24 height 17
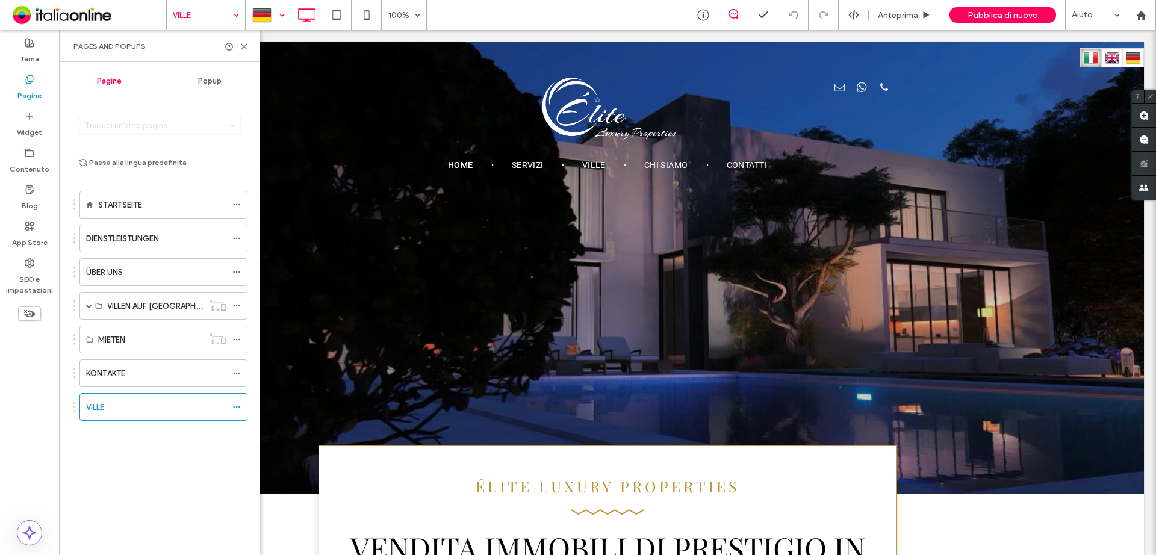
click at [281, 19] on div at bounding box center [268, 15] width 44 height 29
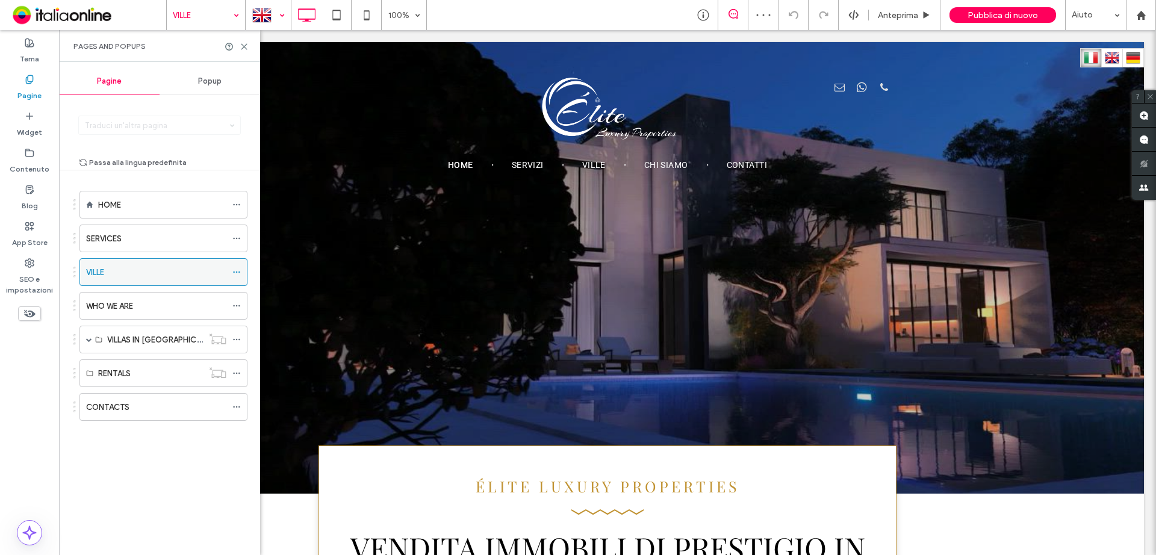
click at [245, 276] on div at bounding box center [239, 272] width 14 height 18
click at [239, 269] on icon at bounding box center [236, 272] width 8 height 8
